Goal: Task Accomplishment & Management: Manage account settings

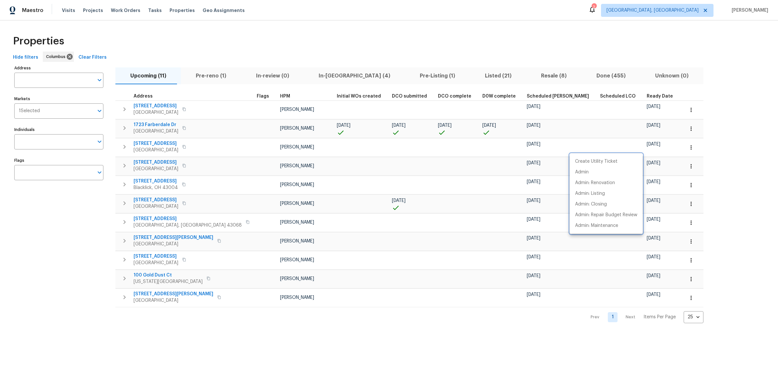
click at [64, 7] on div at bounding box center [389, 194] width 778 height 388
click at [65, 10] on span "Visits" at bounding box center [68, 10] width 13 height 6
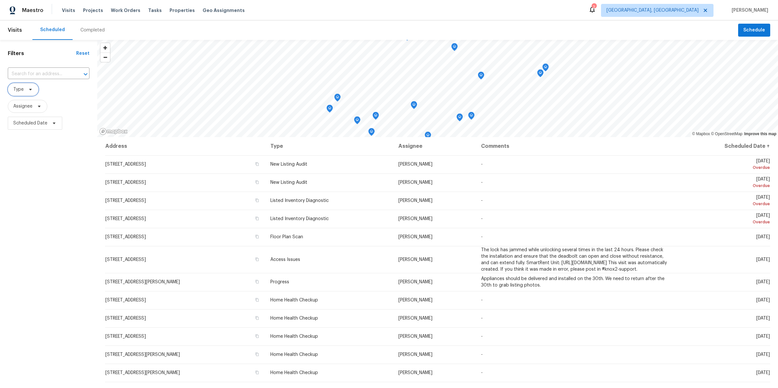
click at [26, 90] on span at bounding box center [29, 89] width 7 height 5
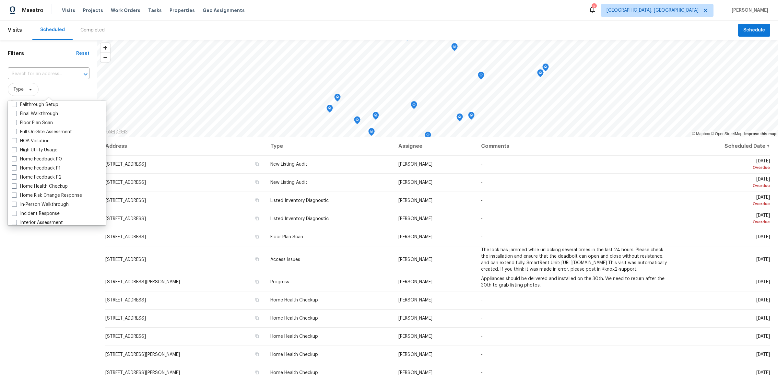
scroll to position [197, 0]
click at [27, 163] on label "In-Person Walkthrough" at bounding box center [40, 164] width 57 height 6
click at [16, 163] on input "In-Person Walkthrough" at bounding box center [14, 163] width 4 height 4
checkbox input "true"
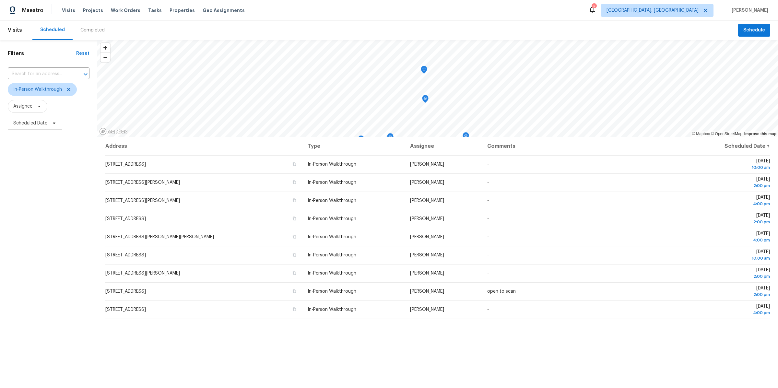
click at [43, 280] on div "Filters Reset ​ In-Person Walkthrough Assignee Scheduled Date" at bounding box center [48, 244] width 97 height 408
click at [692, 11] on span "Columbus, OH" at bounding box center [653, 10] width 92 height 6
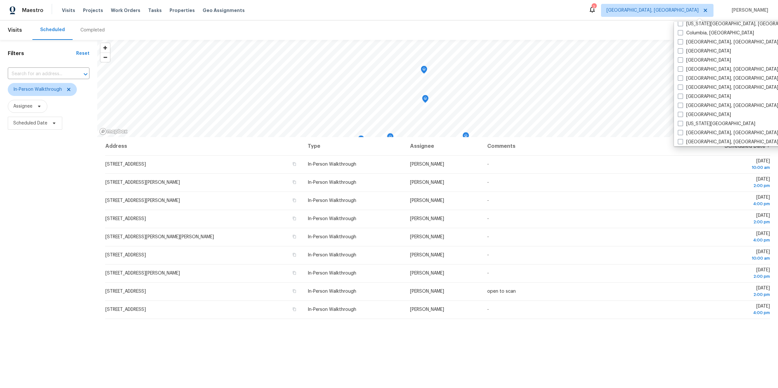
scroll to position [147, 0]
click at [682, 100] on span at bounding box center [680, 99] width 5 height 5
click at [682, 100] on input "Houston" at bounding box center [680, 99] width 4 height 4
checkbox input "true"
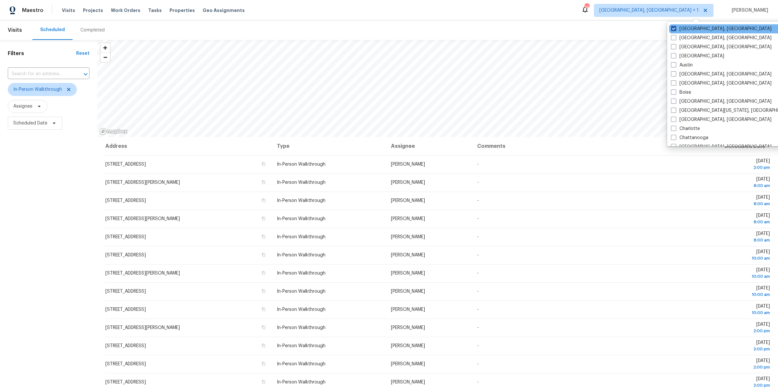
click at [673, 27] on span at bounding box center [673, 28] width 5 height 5
click at [673, 27] on input "Columbus, OH" at bounding box center [673, 28] width 4 height 4
checkbox input "false"
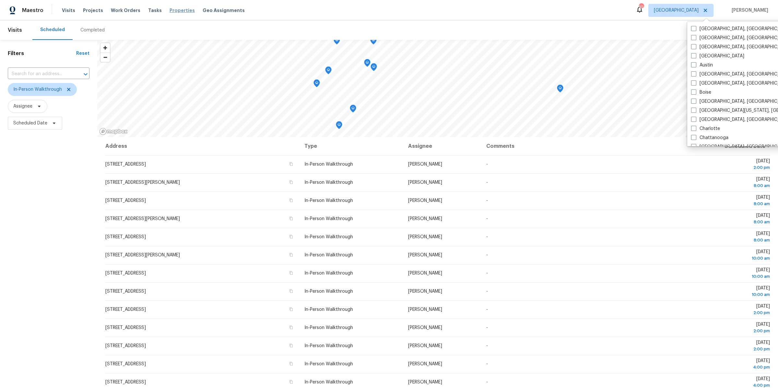
click at [170, 12] on span "Properties" at bounding box center [182, 10] width 25 height 6
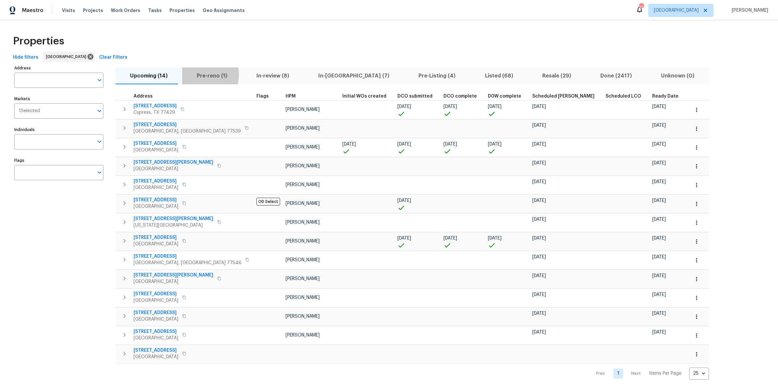
click at [190, 74] on span "Pre-reno (1)" at bounding box center [212, 75] width 52 height 9
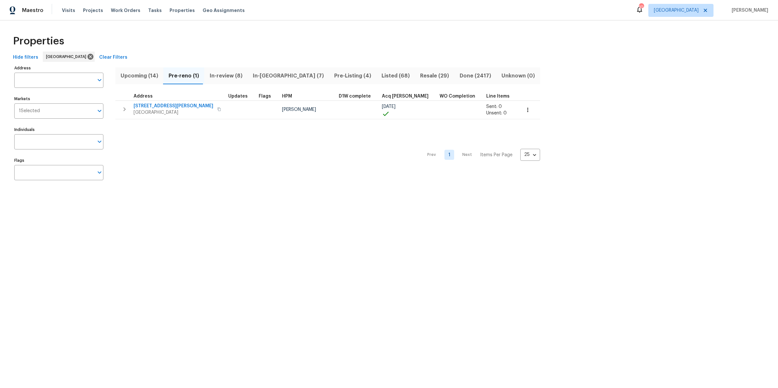
click at [143, 77] on span "Upcoming (14)" at bounding box center [139, 75] width 40 height 9
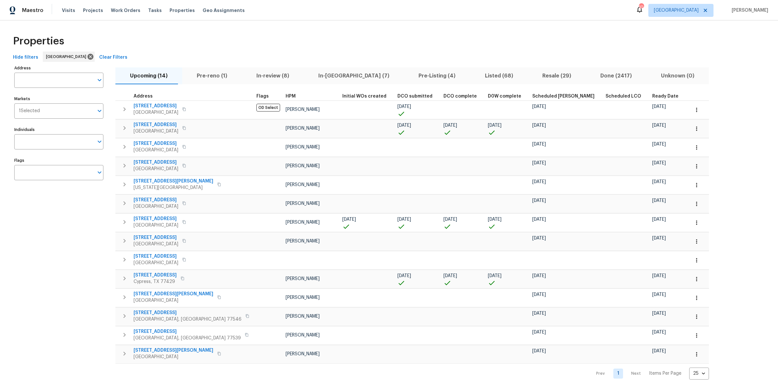
click at [652, 96] on span "Ready Date" at bounding box center [665, 96] width 26 height 5
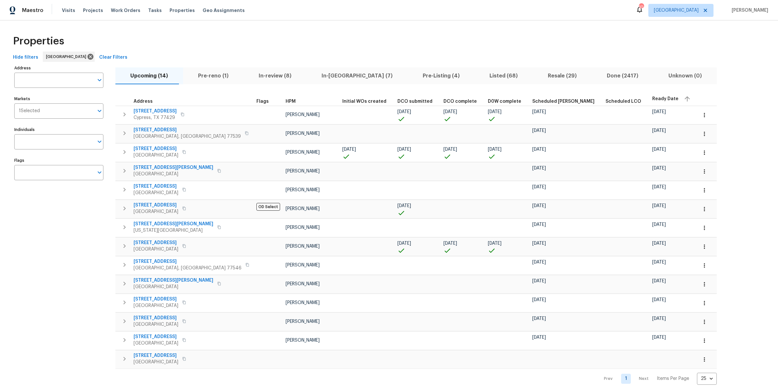
click at [258, 72] on span "In-review (8)" at bounding box center [275, 75] width 55 height 9
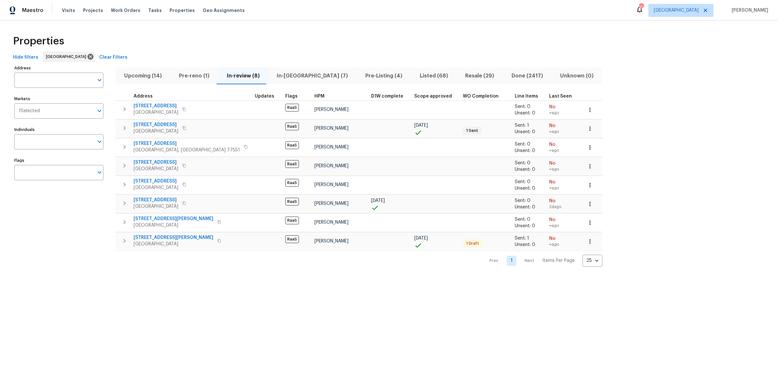
click at [290, 75] on span "In-reno (7)" at bounding box center [312, 75] width 81 height 9
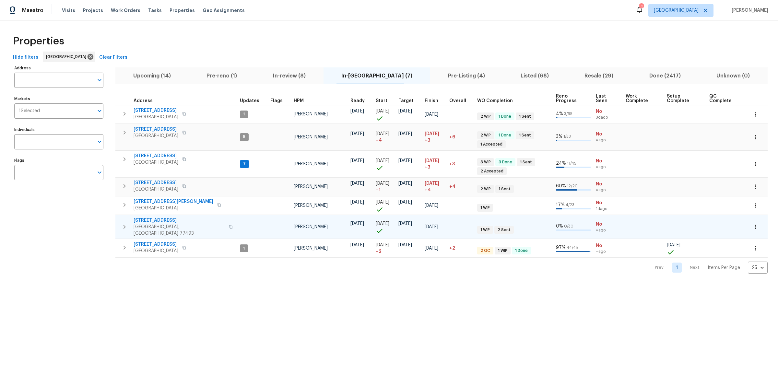
click at [125, 223] on icon "button" at bounding box center [125, 227] width 8 height 8
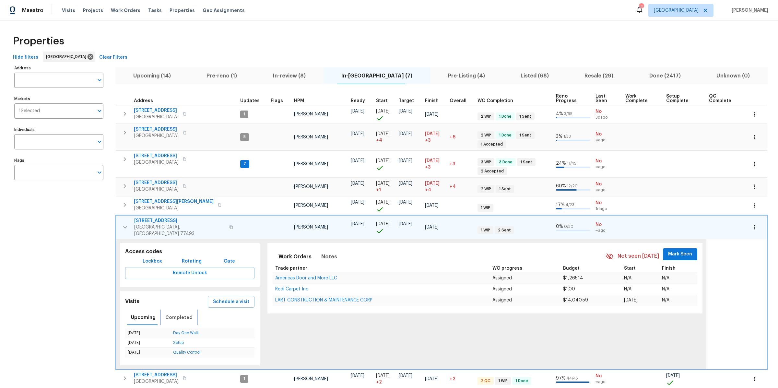
click at [174, 314] on span "Completed" at bounding box center [178, 318] width 27 height 8
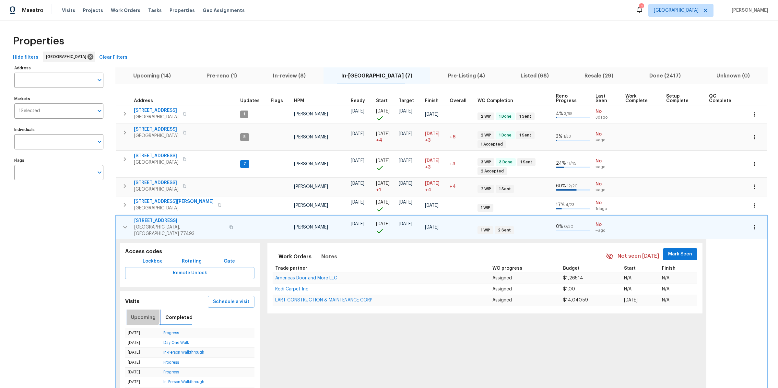
click at [138, 314] on span "Upcoming" at bounding box center [143, 318] width 25 height 8
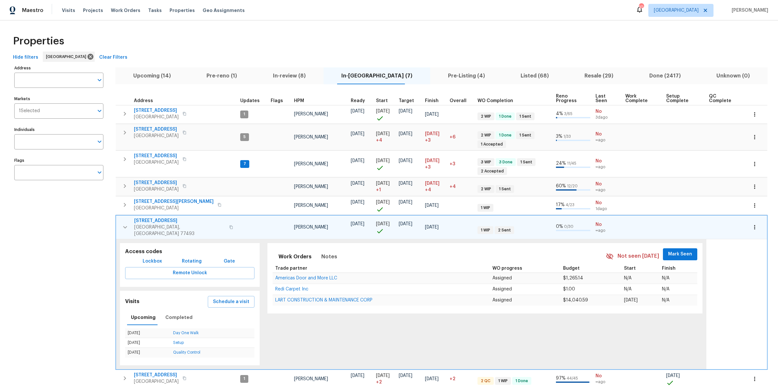
click at [147, 218] on span "2222 Princess Snow Cir" at bounding box center [179, 221] width 91 height 6
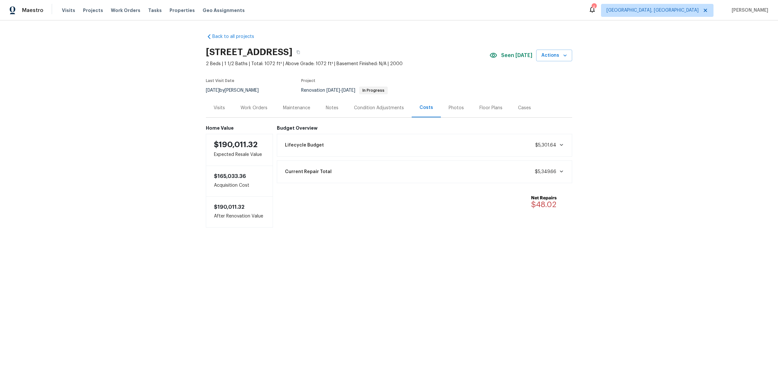
click at [365, 145] on div "Lifecycle Budget $5,301.64" at bounding box center [424, 145] width 287 height 14
click at [370, 112] on div "Condition Adjustments" at bounding box center [378, 107] width 65 height 19
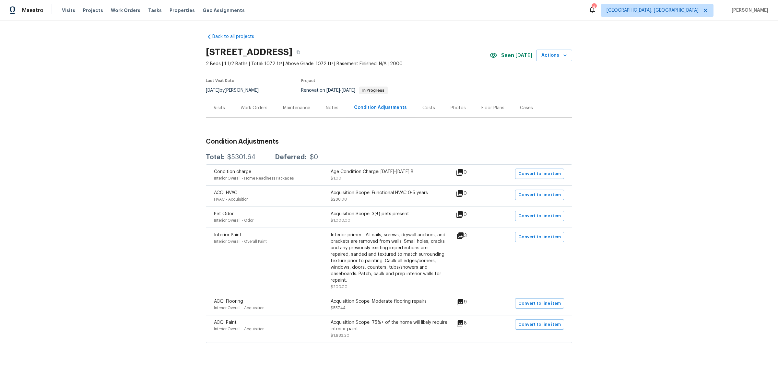
click at [431, 109] on div "Costs" at bounding box center [429, 108] width 13 height 6
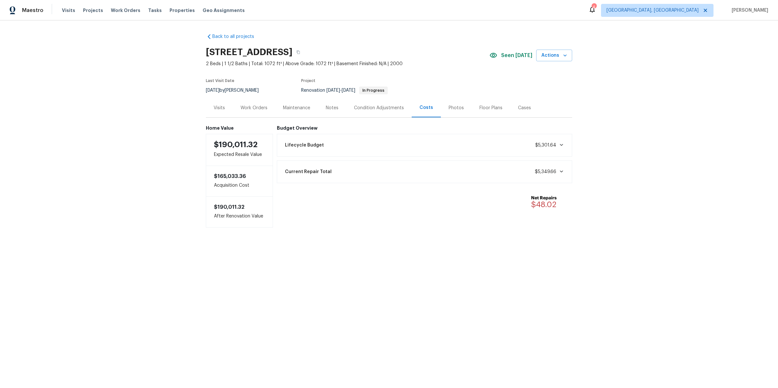
click at [334, 150] on div "Lifecycle Budget $5,301.64" at bounding box center [424, 145] width 287 height 14
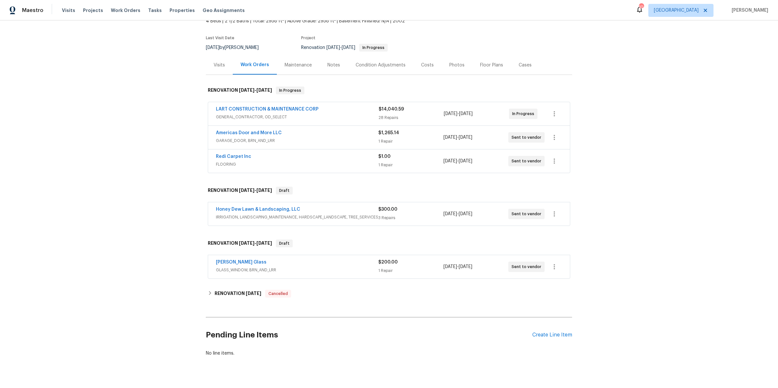
scroll to position [54, 0]
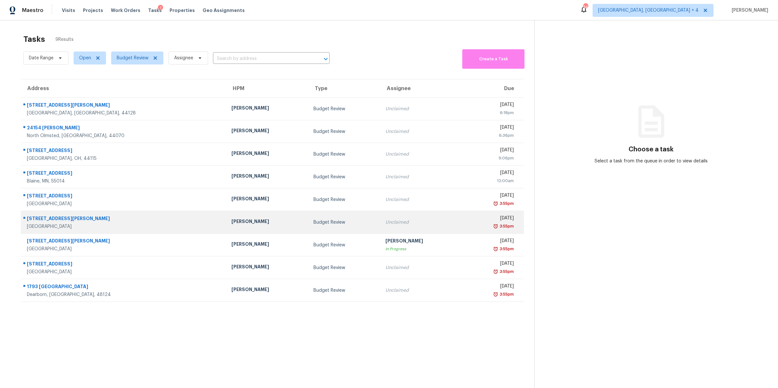
click at [468, 228] on div "3:55pm" at bounding box center [491, 226] width 46 height 6
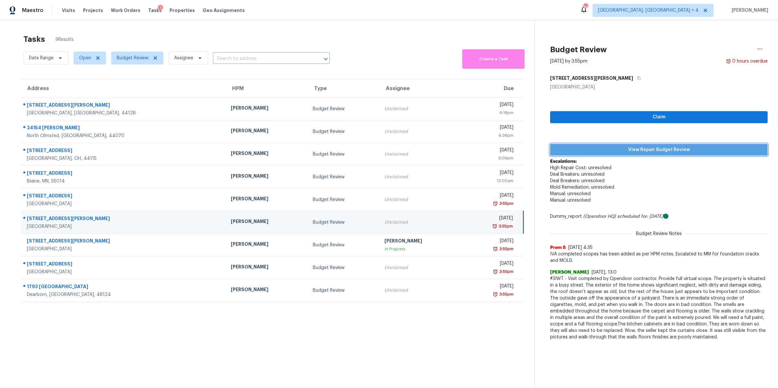
click at [600, 148] on span "View Repair Budget Review" at bounding box center [658, 150] width 207 height 8
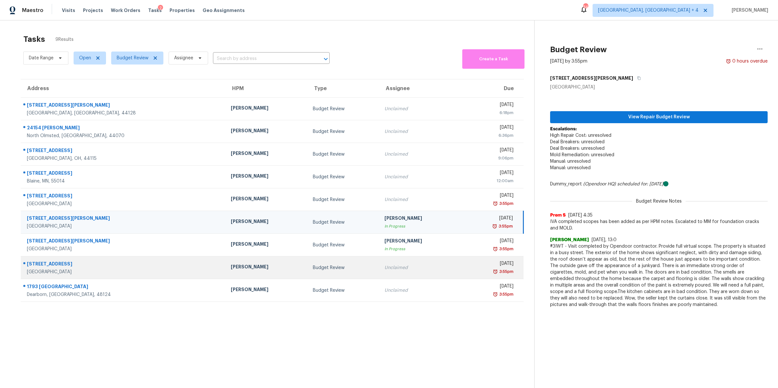
click at [461, 263] on td "Fri, Aug 29th 2025 3:55pm" at bounding box center [492, 267] width 62 height 23
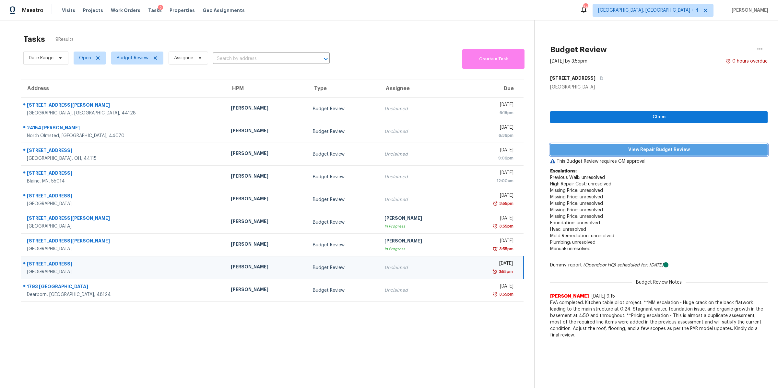
click at [593, 151] on span "View Repair Budget Review" at bounding box center [658, 150] width 207 height 8
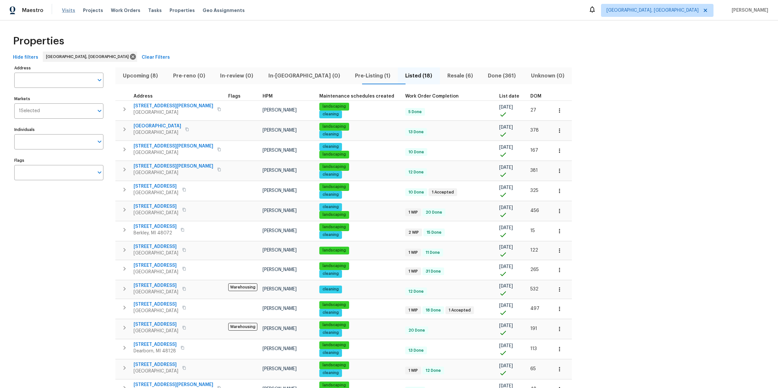
click at [64, 8] on span "Visits" at bounding box center [68, 10] width 13 height 6
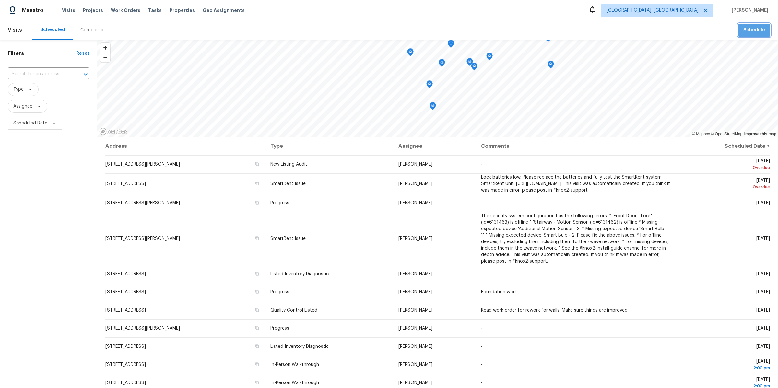
click at [758, 31] on span "Schedule" at bounding box center [755, 30] width 22 height 8
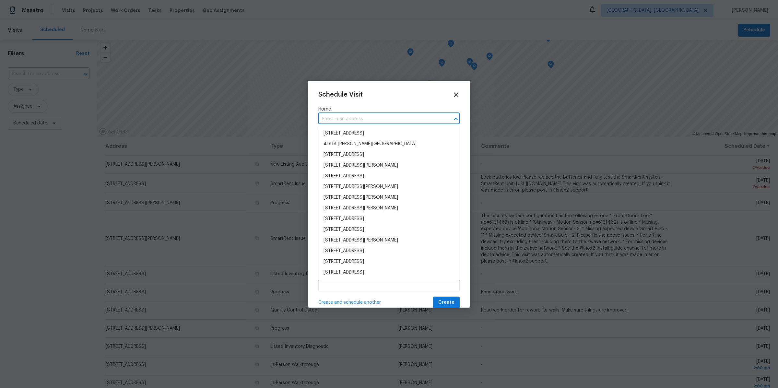
click at [397, 122] on input "text" at bounding box center [379, 119] width 123 height 10
paste input "[STREET_ADDRESS][PERSON_NAME]"
type input "[STREET_ADDRESS][PERSON_NAME]"
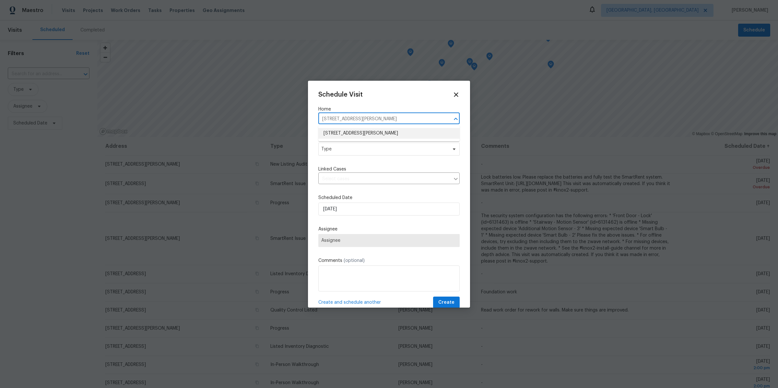
click at [339, 133] on li "[STREET_ADDRESS][PERSON_NAME]" at bounding box center [388, 133] width 141 height 11
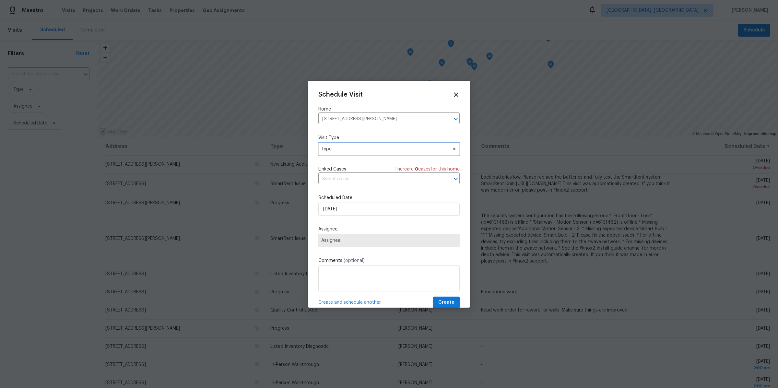
click at [336, 153] on span "Type" at bounding box center [388, 149] width 141 height 13
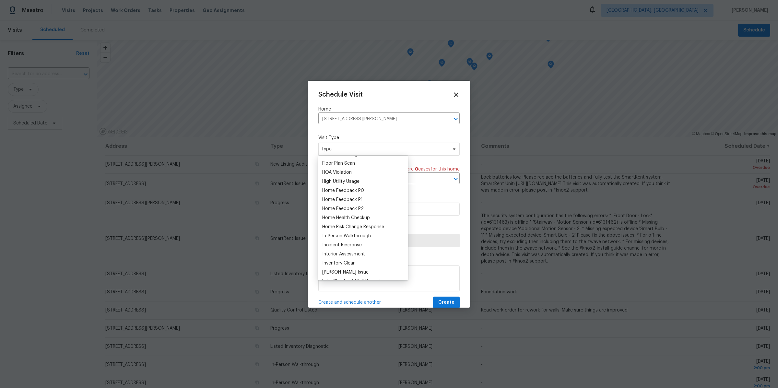
scroll to position [174, 0]
click at [337, 231] on div "In-Person Walkthrough" at bounding box center [346, 232] width 49 height 6
type input "[DATE] 4:07 pm"
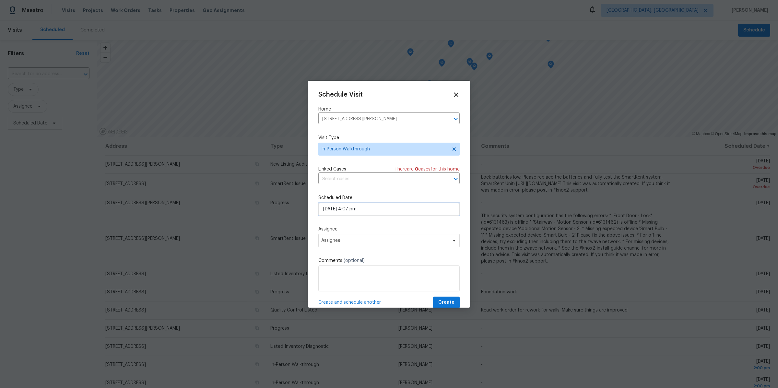
select select "pm"
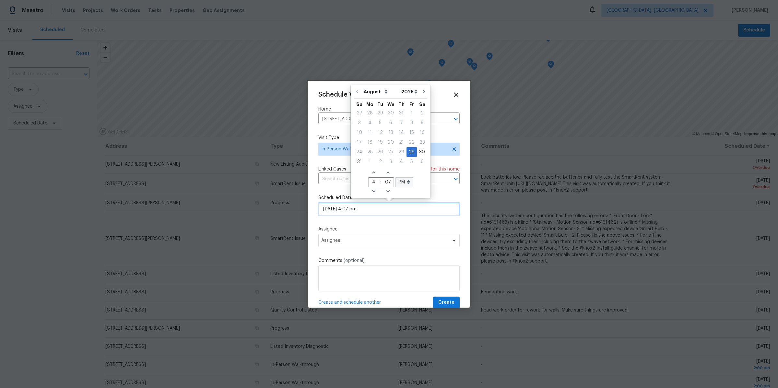
click at [337, 207] on input "[DATE] 4:07 pm" at bounding box center [388, 209] width 141 height 13
click at [422, 91] on icon "Go to next month" at bounding box center [424, 91] width 5 height 5
type input "[DATE] 4:07 pm"
select select "8"
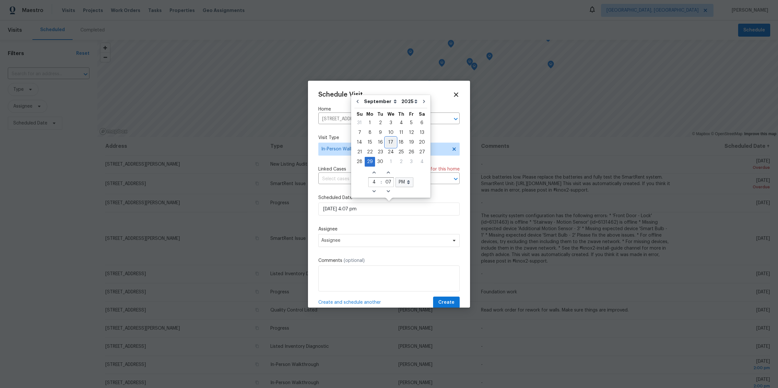
click at [389, 142] on div "17" at bounding box center [391, 142] width 11 height 9
type input "[DATE] 4:07 pm"
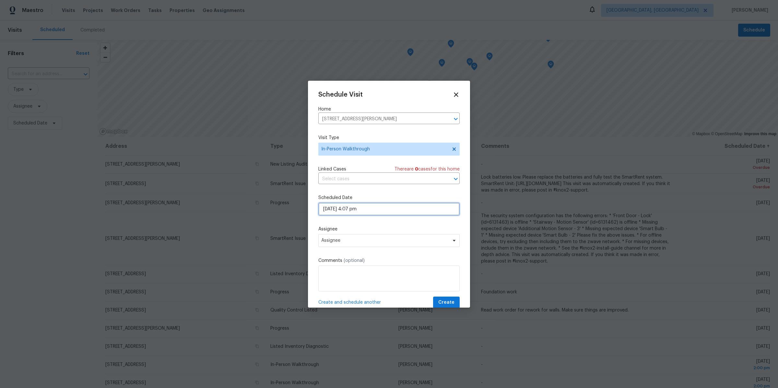
click at [370, 206] on input "[DATE] 4:07 pm" at bounding box center [388, 209] width 141 height 13
select select "8"
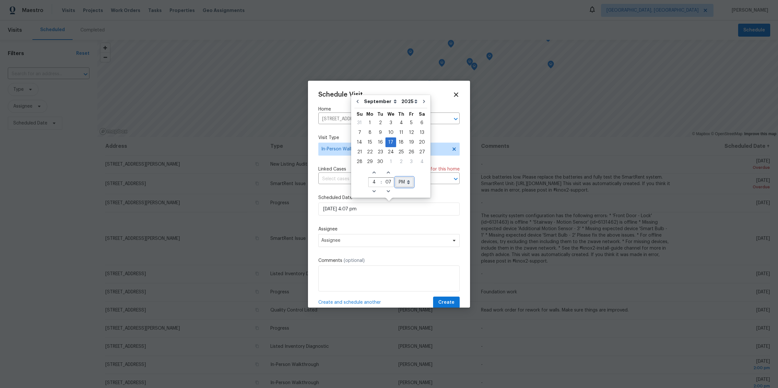
click at [409, 182] on select "AM PM" at bounding box center [405, 182] width 18 height 10
select select "am"
click at [396, 177] on select "AM PM" at bounding box center [405, 182] width 18 height 10
type input "[DATE] 4:07 am"
select select "am"
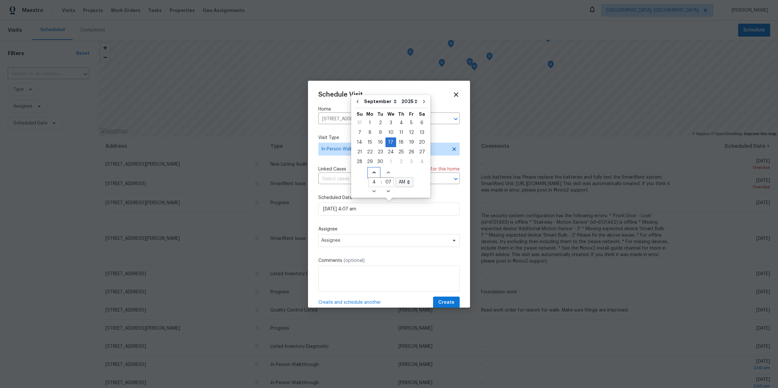
click at [375, 172] on span "Increase hours (12hr clock)" at bounding box center [374, 172] width 11 height 9
type input "[DATE] 5:07 am"
type input "5"
click at [375, 172] on span "Increase hours (12hr clock)" at bounding box center [374, 172] width 11 height 9
type input "[DATE] 6:07 am"
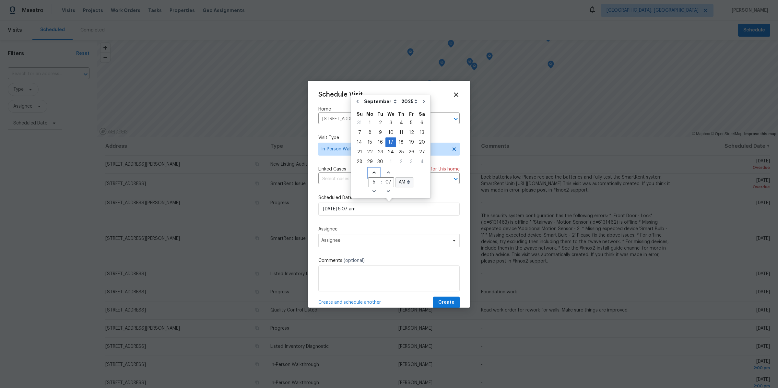
type input "6"
click at [375, 172] on span "Increase hours (12hr clock)" at bounding box center [374, 172] width 11 height 9
type input "[DATE] 7:07 am"
type input "7"
click at [375, 172] on span "Increase hours (12hr clock)" at bounding box center [374, 172] width 11 height 9
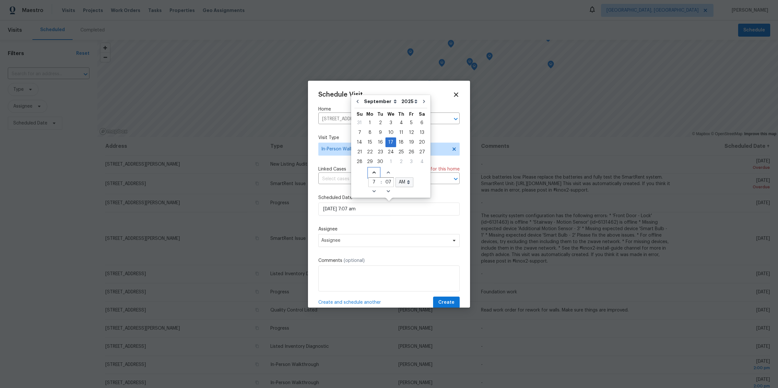
type input "[DATE] 8:07 am"
type input "8"
click at [361, 240] on span "Assignee" at bounding box center [384, 240] width 127 height 5
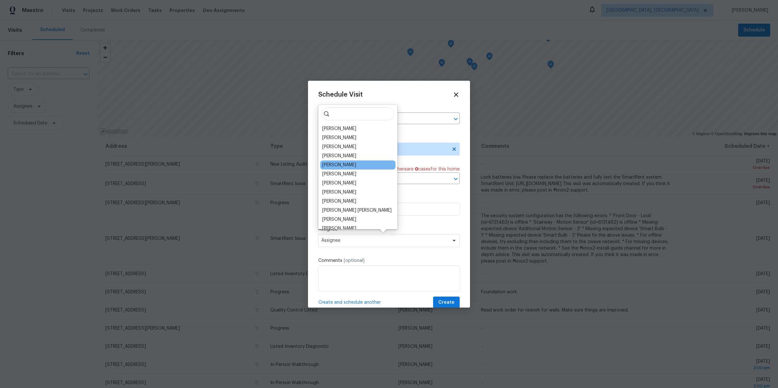
click at [353, 168] on div "[PERSON_NAME]" at bounding box center [357, 165] width 75 height 9
click at [335, 162] on div "[PERSON_NAME]" at bounding box center [339, 165] width 34 height 6
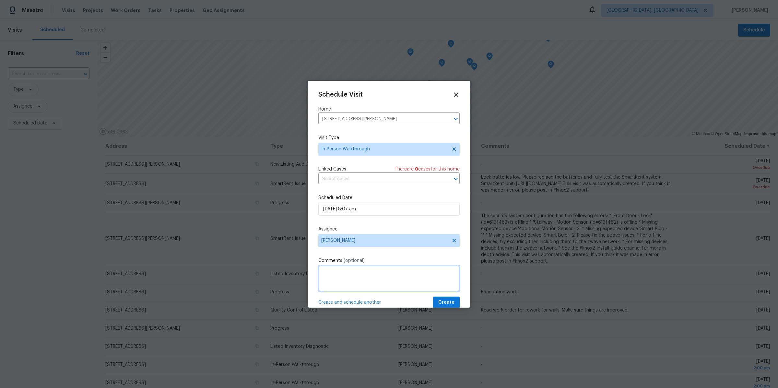
click at [347, 278] on textarea at bounding box center [388, 279] width 141 height 26
type textarea "POINT OF SALE CITY scope $750 in costs. AM [GEOGRAPHIC_DATA]"
click at [447, 301] on span "Create" at bounding box center [446, 303] width 16 height 8
